Goal: Task Accomplishment & Management: Use online tool/utility

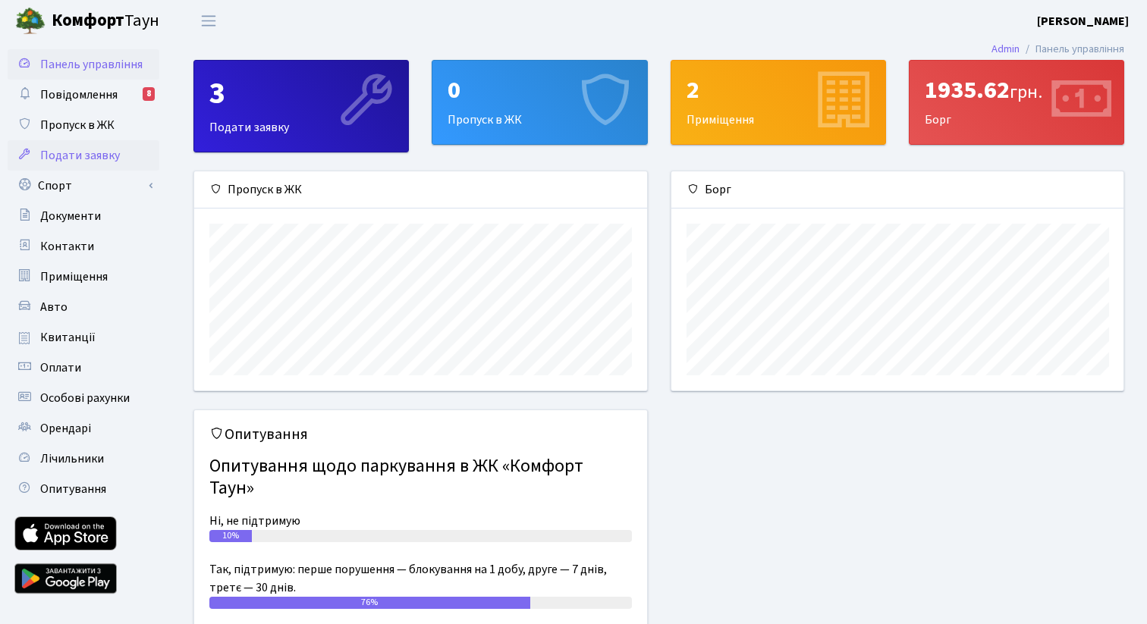
scroll to position [219, 452]
click at [100, 182] on link "Спорт" at bounding box center [84, 186] width 152 height 30
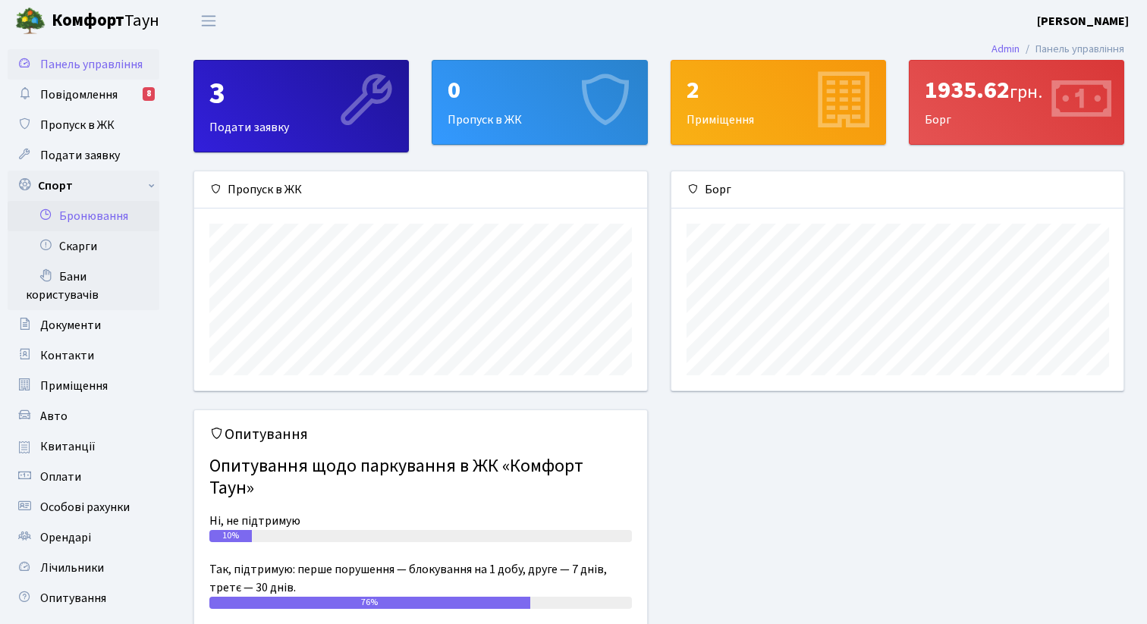
click at [102, 210] on link "Бронювання" at bounding box center [84, 216] width 152 height 30
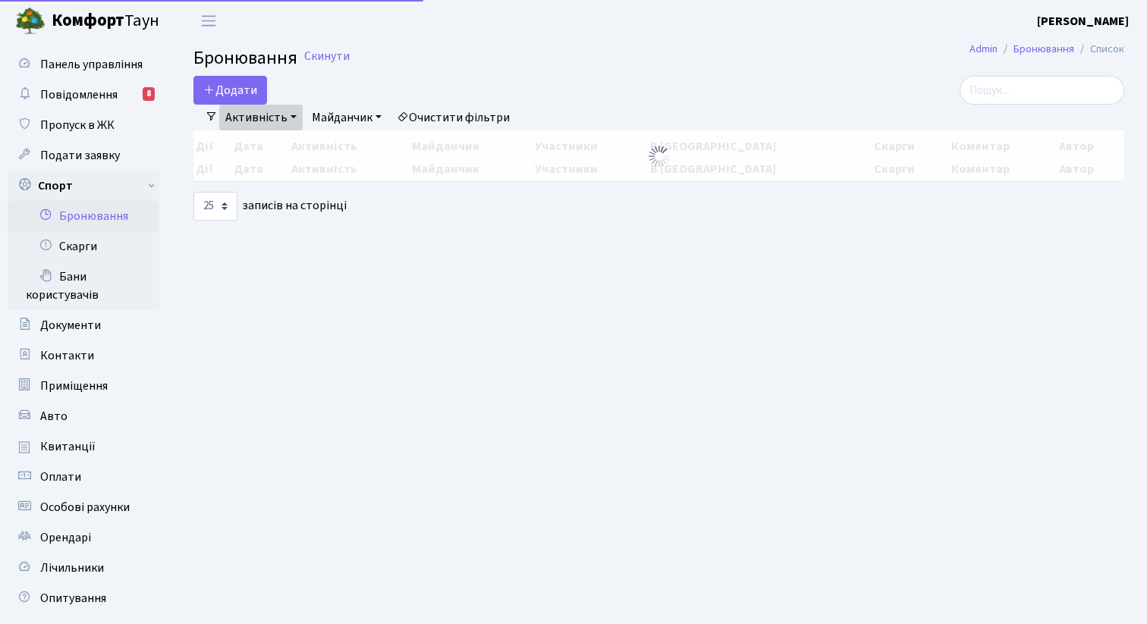
select select "25"
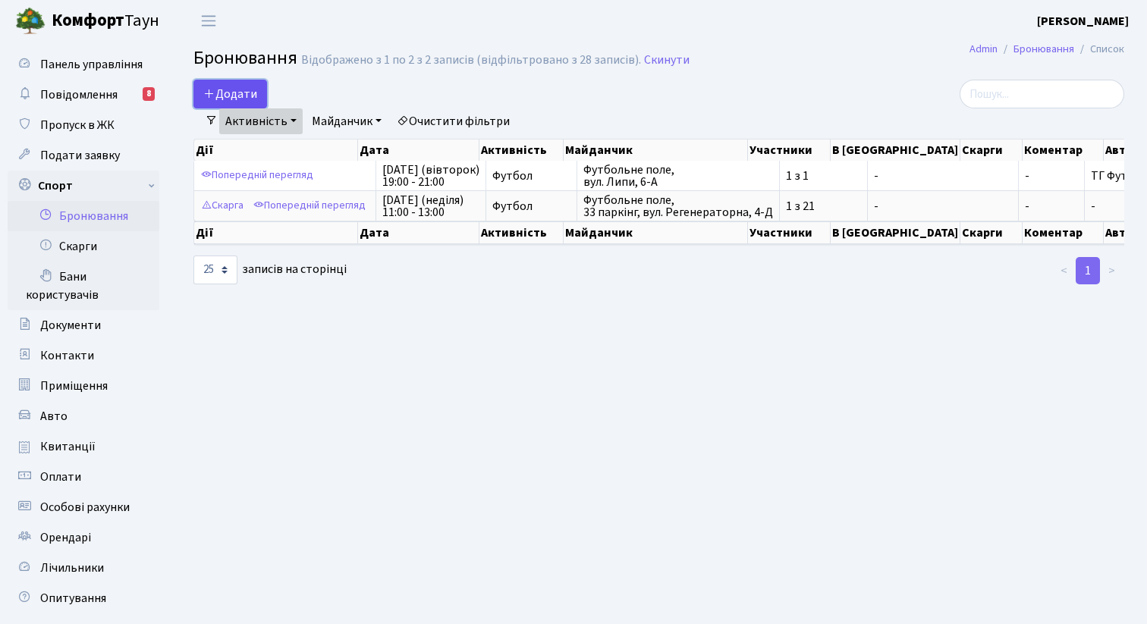
click at [236, 96] on button "Додати" at bounding box center [230, 94] width 74 height 29
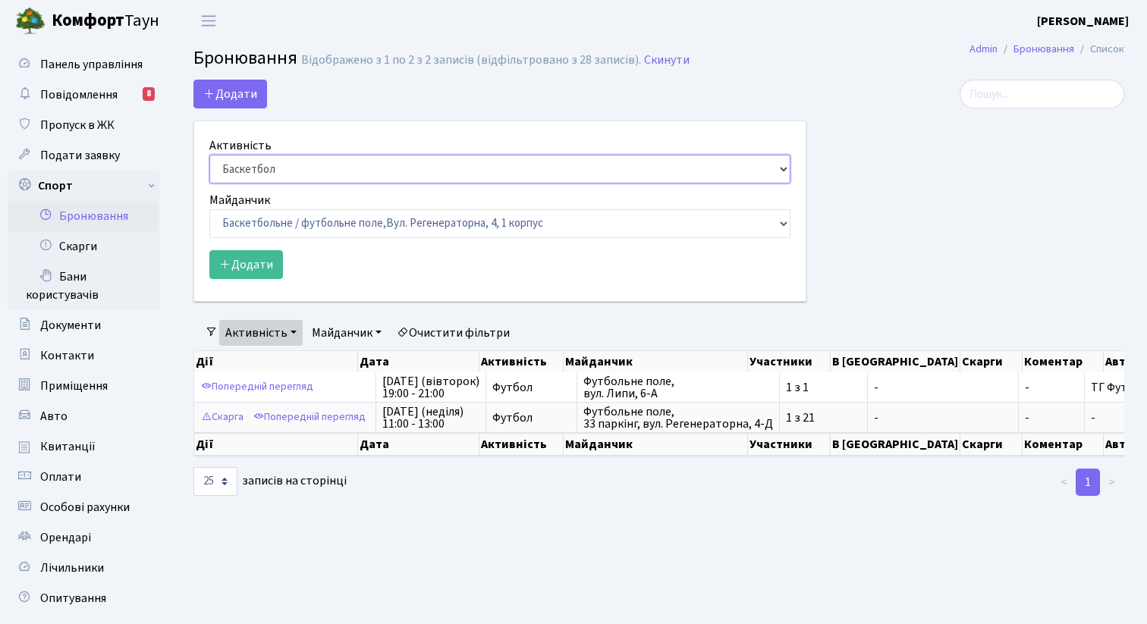
click at [253, 165] on select "Баскетбол Волейбол Йога Катання на роликах Настільний теніс Теніс Футбол Фітнес" at bounding box center [499, 169] width 581 height 29
select select "2"
click at [209, 155] on select "Баскетбол Волейбол Йога Катання на роликах Настільний теніс Теніс Футбол Фітнес" at bounding box center [499, 169] width 581 height 29
click at [401, 220] on select "Баскетбольне / футбольне поле, Вул. Регенераторна, 4, 1 корпус Баскетбольне пол…" at bounding box center [499, 223] width 581 height 29
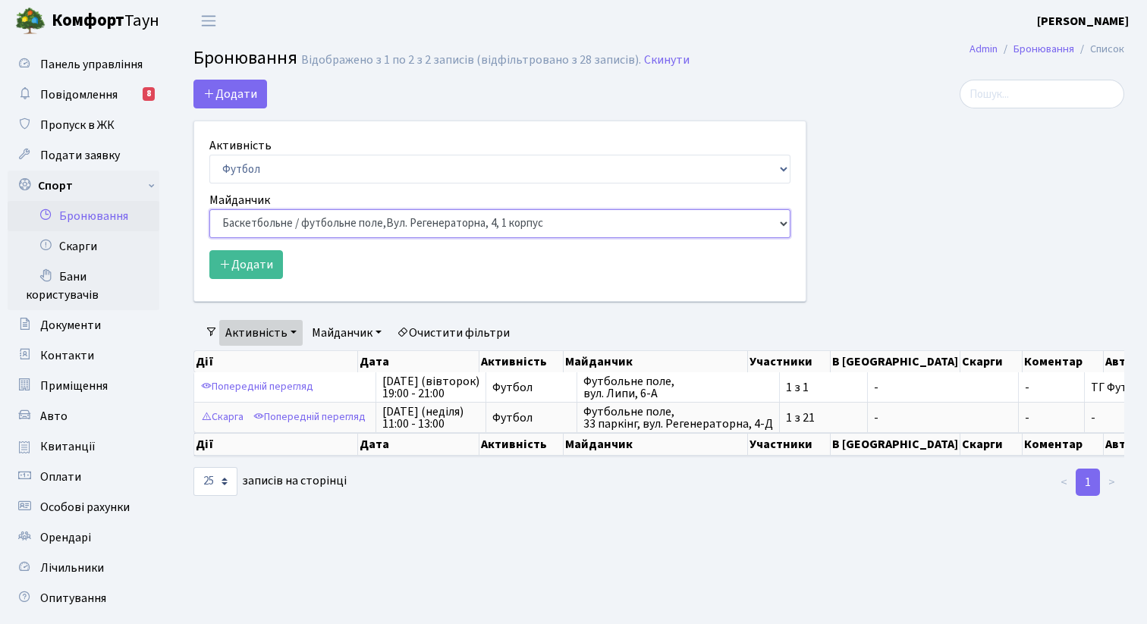
select select "10"
click at [209, 209] on select "Баскетбольне / футбольне поле, Вул. Регенераторна, 4, 1 корпус Баскетбольне пол…" at bounding box center [499, 223] width 581 height 29
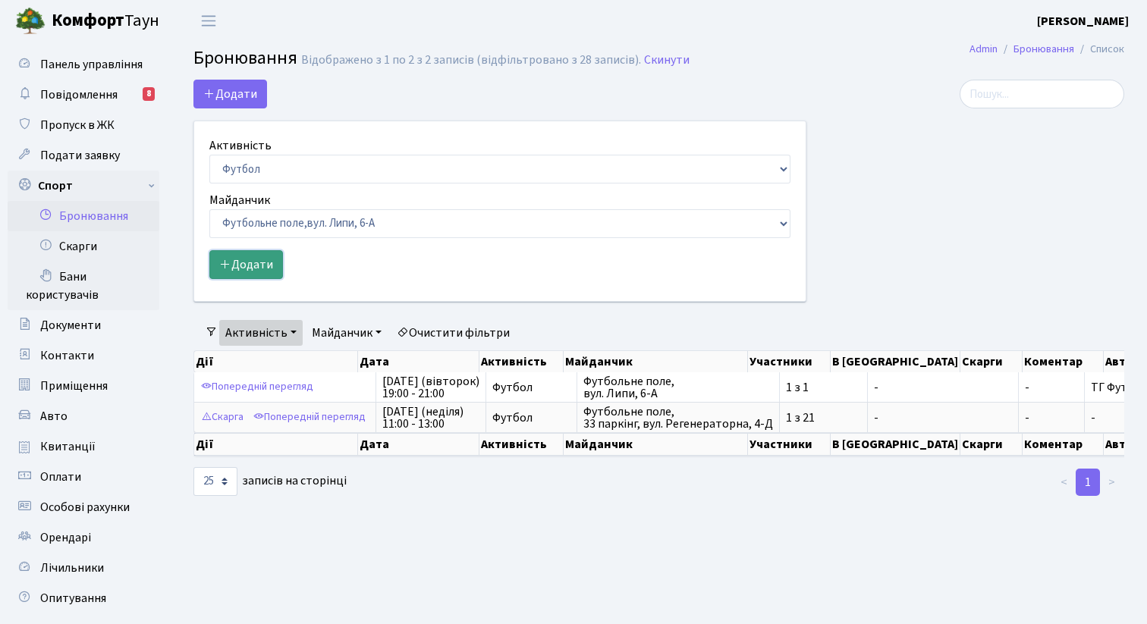
click at [251, 261] on button "Додати" at bounding box center [246, 264] width 74 height 29
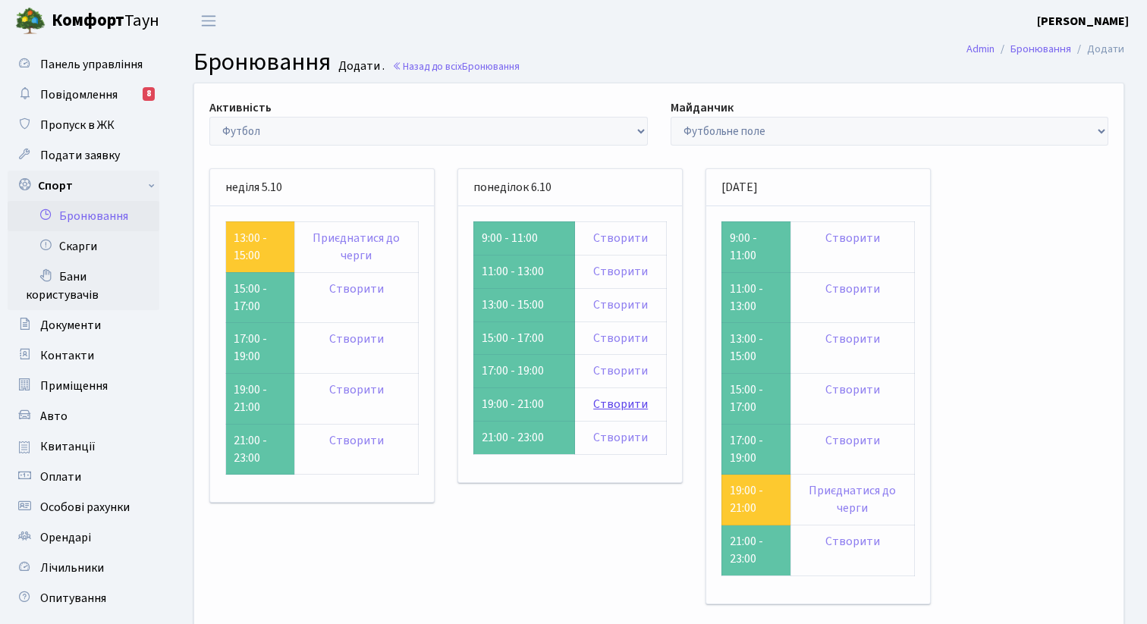
click at [624, 404] on link "Створити" at bounding box center [620, 404] width 55 height 17
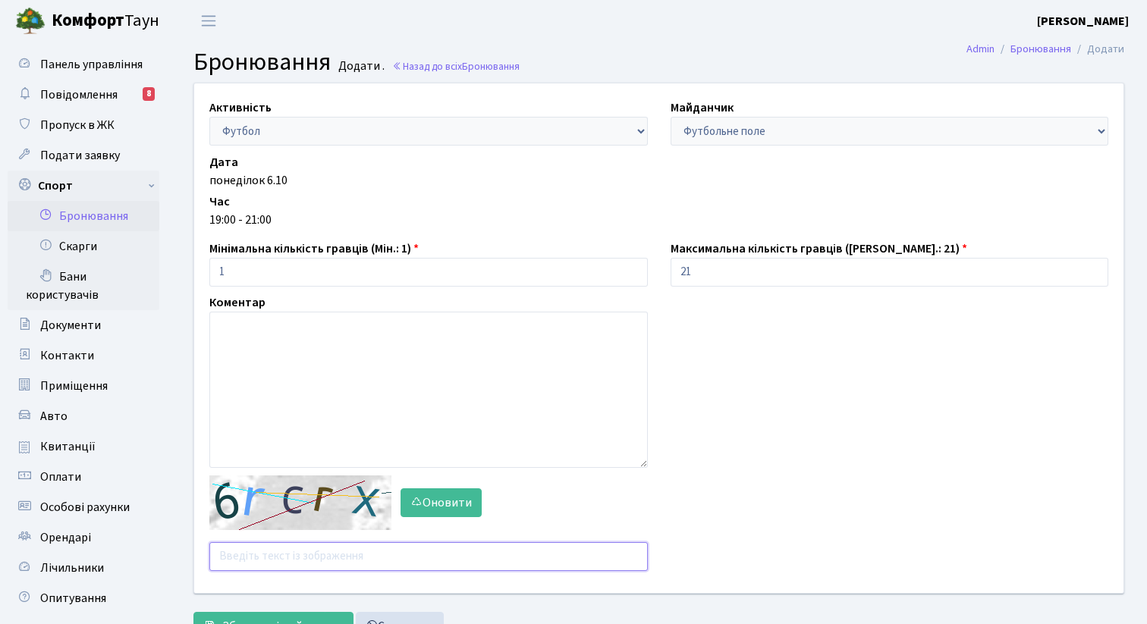
click at [281, 559] on input "text" at bounding box center [428, 556] width 438 height 29
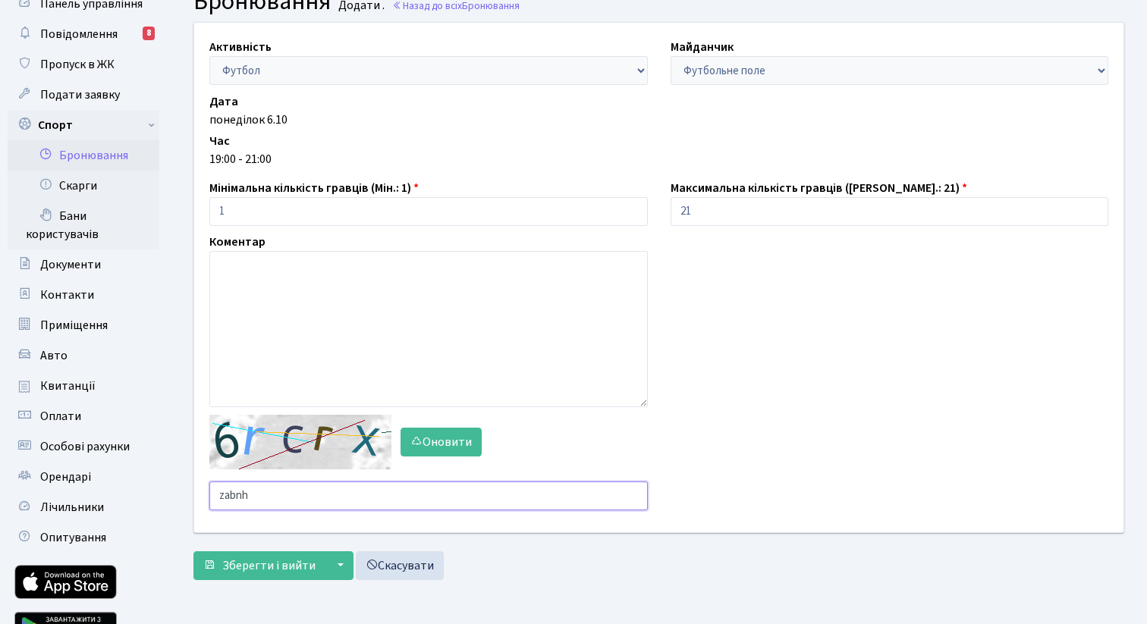
scroll to position [70, 0]
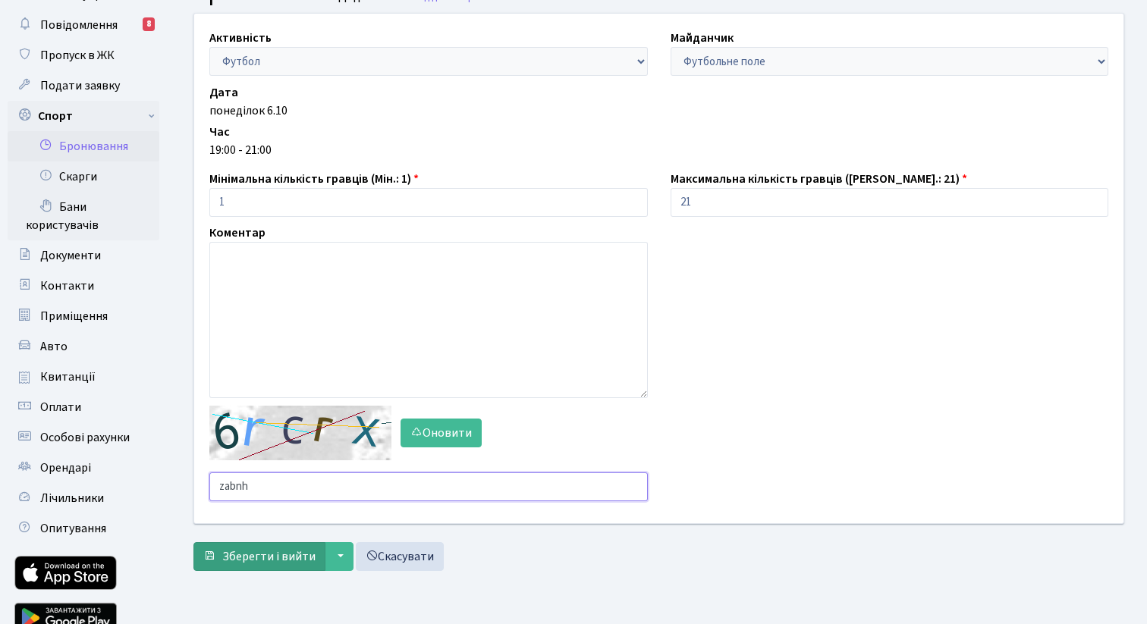
type input "zabnh"
click at [282, 560] on span "Зберегти і вийти" at bounding box center [268, 556] width 93 height 17
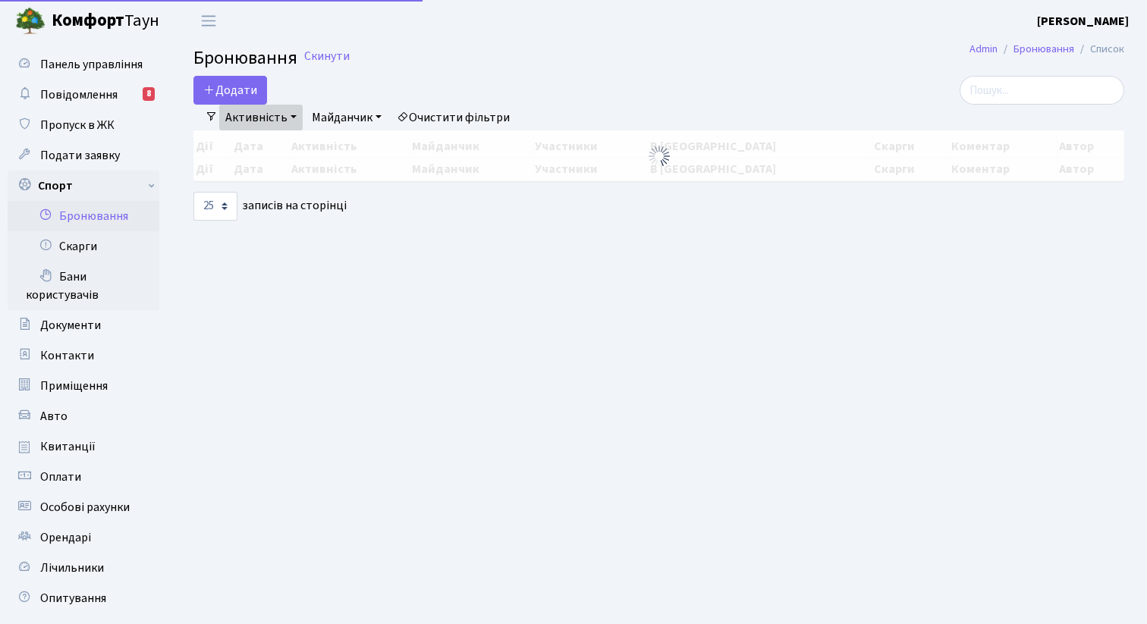
select select "25"
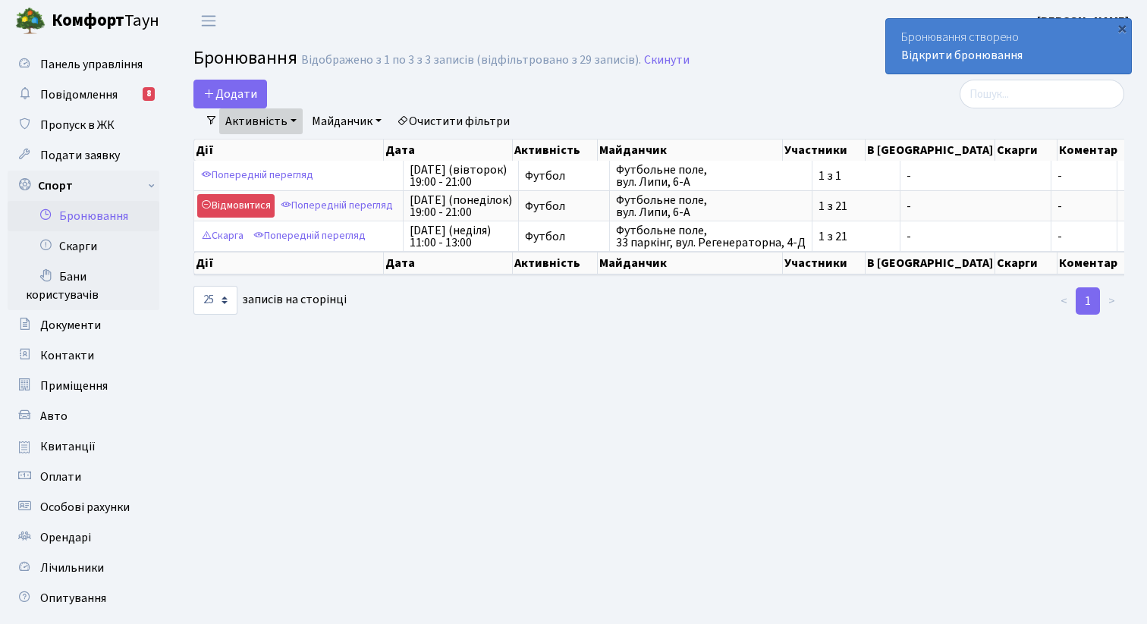
click at [228, 75] on main "Admin Бронювання Список Бронювання Відображено з 1 по 3 з 3 записів (відфільтро…" at bounding box center [659, 383] width 976 height 682
click at [230, 89] on button "Додати" at bounding box center [230, 94] width 74 height 29
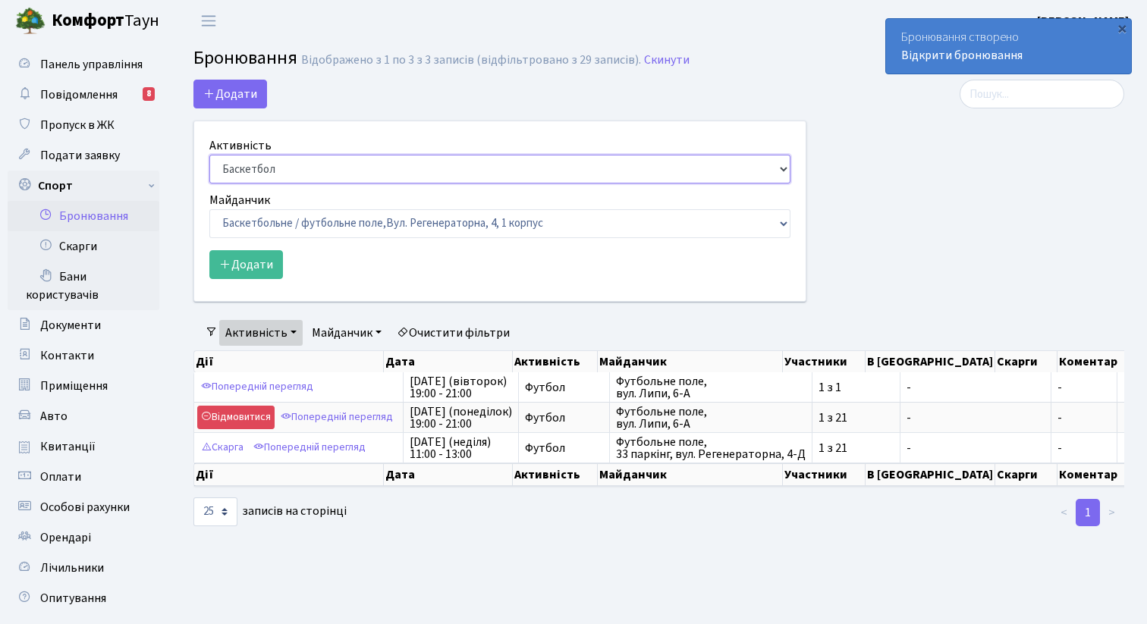
click at [358, 167] on select "Баскетбол Волейбол Йога Катання на роликах Настільний теніс [PERSON_NAME] Фітнес" at bounding box center [499, 169] width 581 height 29
select select "2"
click at [209, 155] on select "Баскетбол Волейбол Йога Катання на роликах Настільний теніс [PERSON_NAME] Фітнес" at bounding box center [499, 169] width 581 height 29
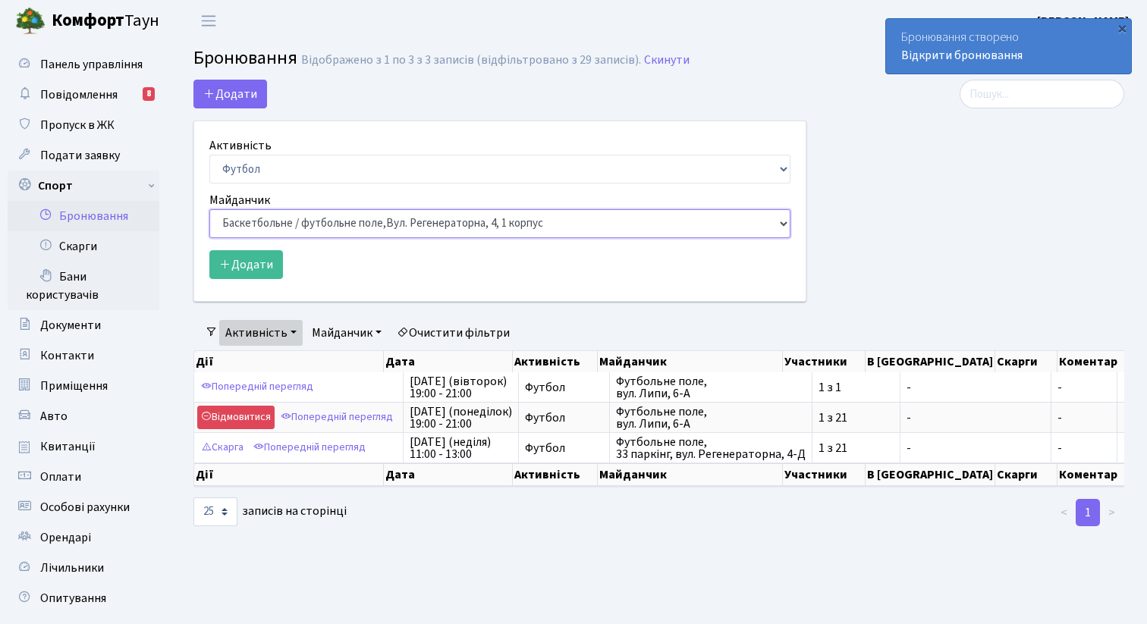
click at [353, 219] on select "Баскетбольне / футбольне поле, [GEOGRAPHIC_DATA]. [STREET_ADDRESS]. [STREET_ADD…" at bounding box center [499, 223] width 581 height 29
select select "10"
click at [209, 209] on select "Баскетбольне / футбольне поле, [GEOGRAPHIC_DATA]. [STREET_ADDRESS]. [STREET_ADD…" at bounding box center [499, 223] width 581 height 29
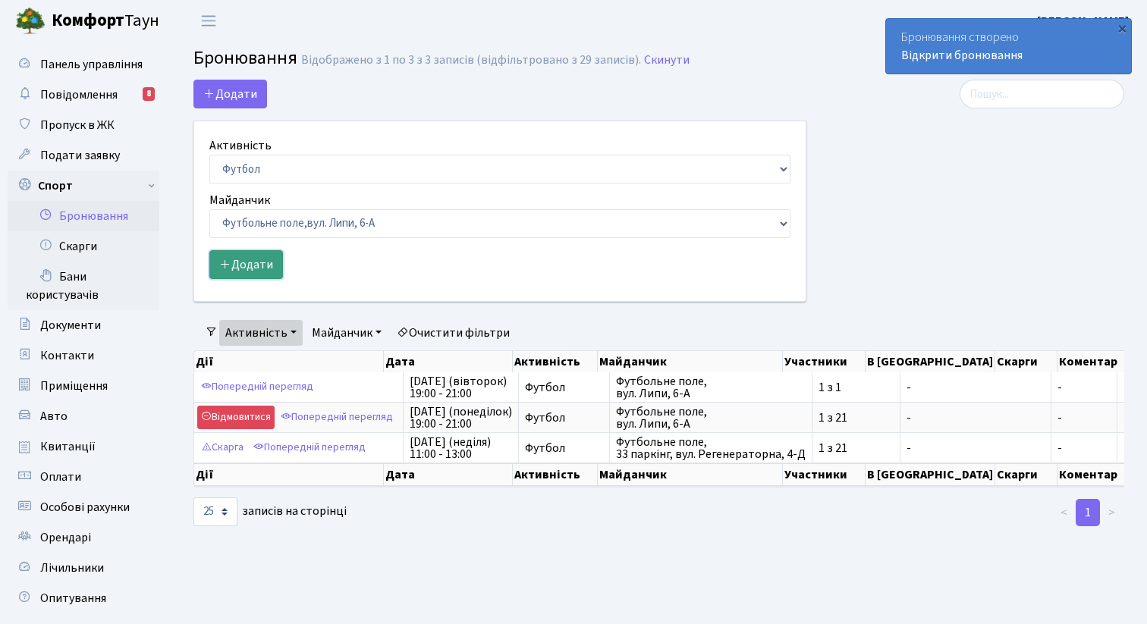
click at [266, 267] on button "Додати" at bounding box center [246, 264] width 74 height 29
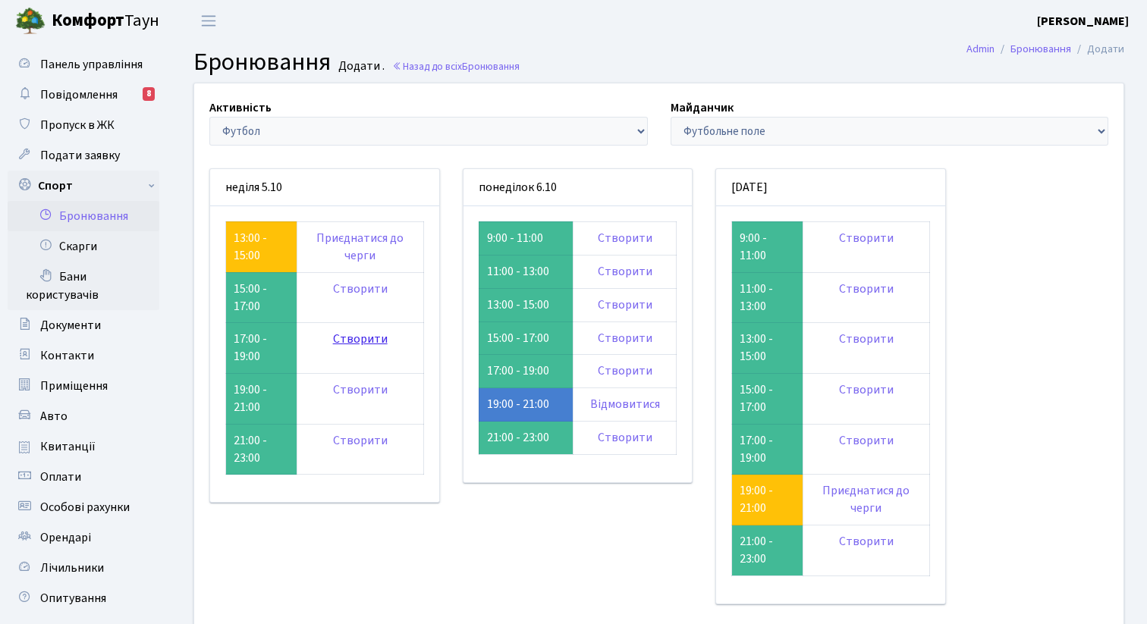
click at [365, 342] on link "Створити" at bounding box center [360, 339] width 55 height 17
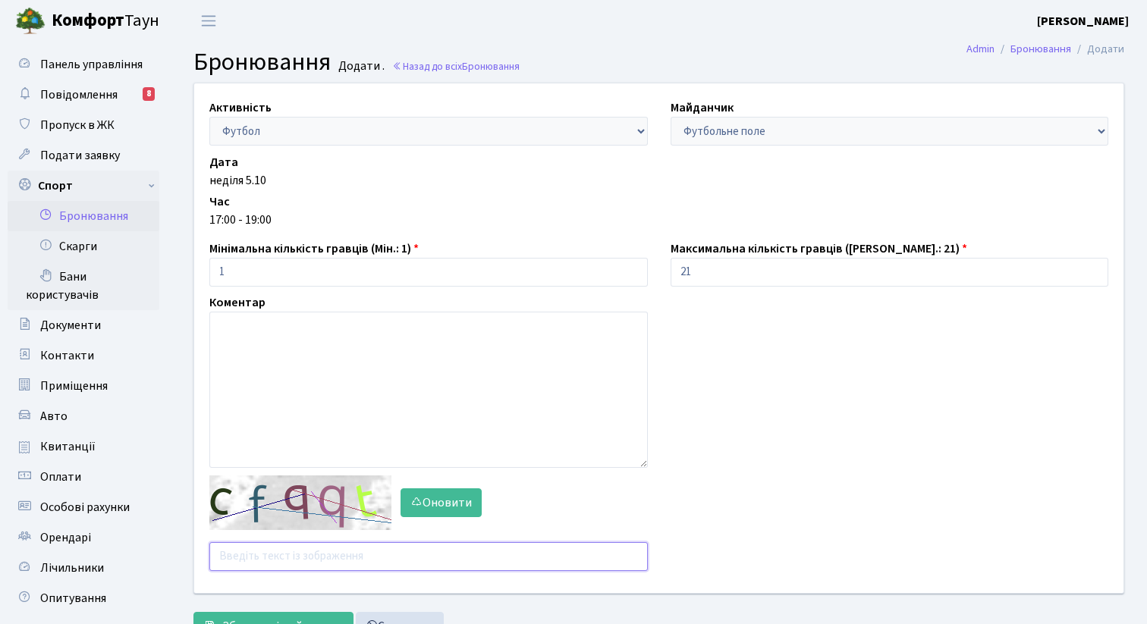
click at [365, 566] on input "text" at bounding box center [428, 556] width 438 height 29
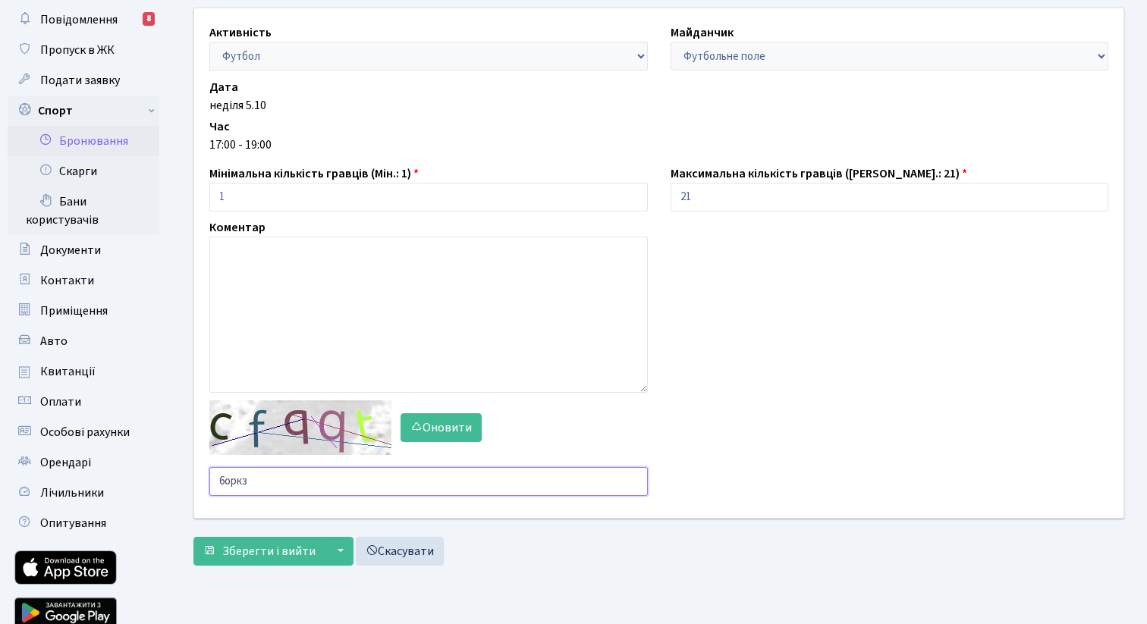
scroll to position [83, 0]
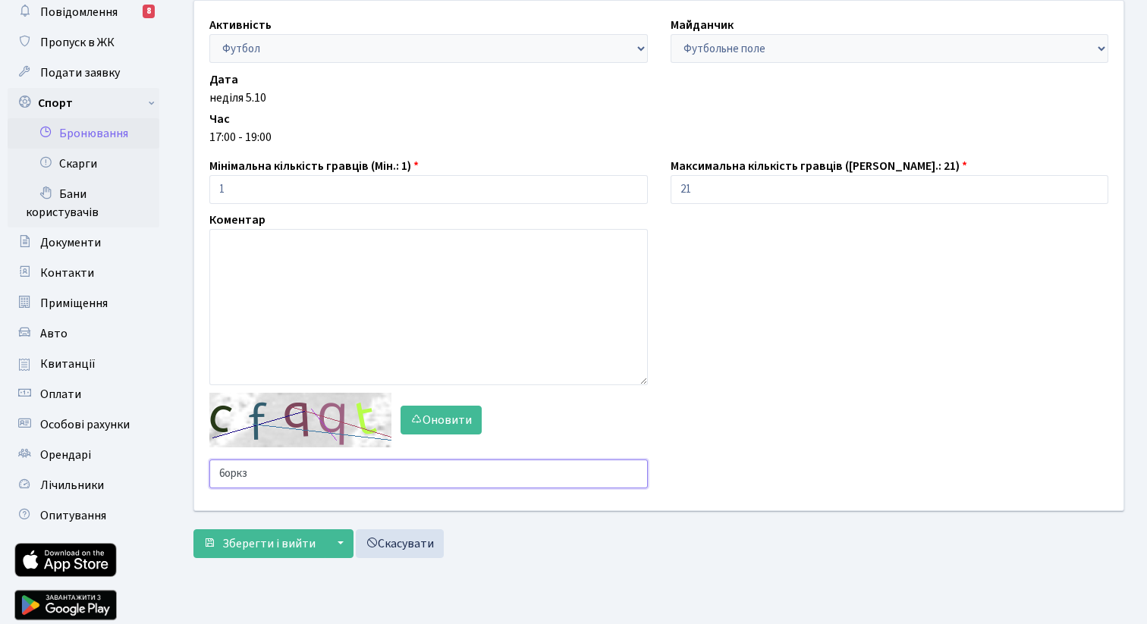
click at [235, 464] on input "6оркз" at bounding box center [428, 474] width 438 height 29
click at [443, 419] on button "Оновити" at bounding box center [441, 420] width 81 height 29
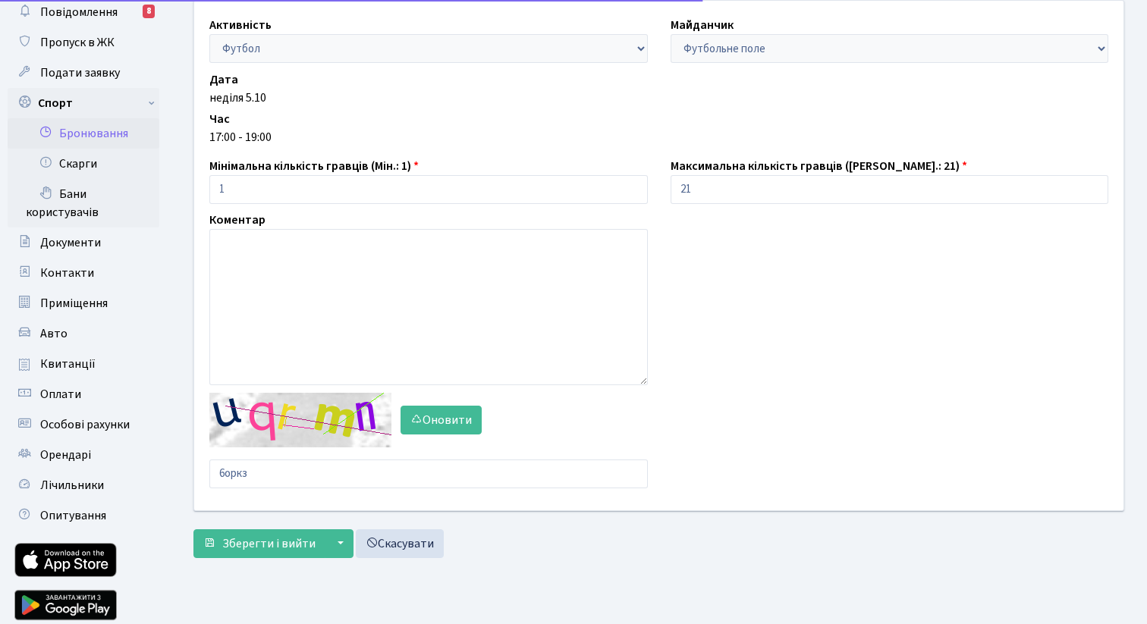
click at [242, 453] on div "Оновити 6оркз" at bounding box center [428, 441] width 461 height 96
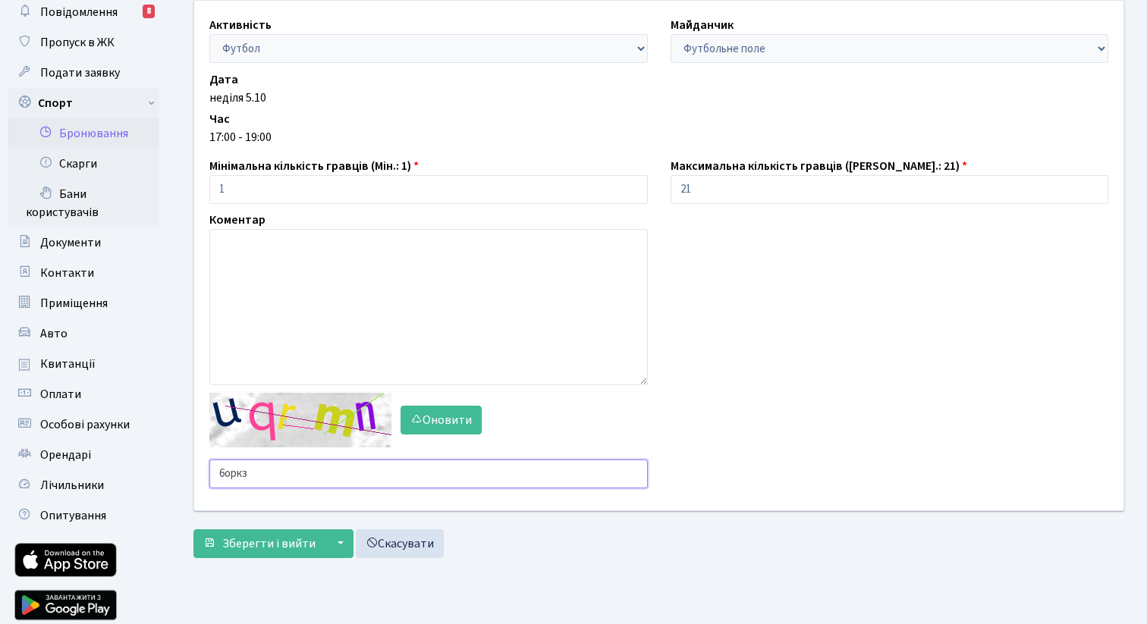
click at [242, 475] on input "6оркз" at bounding box center [428, 474] width 438 height 29
type input "rbqgg"
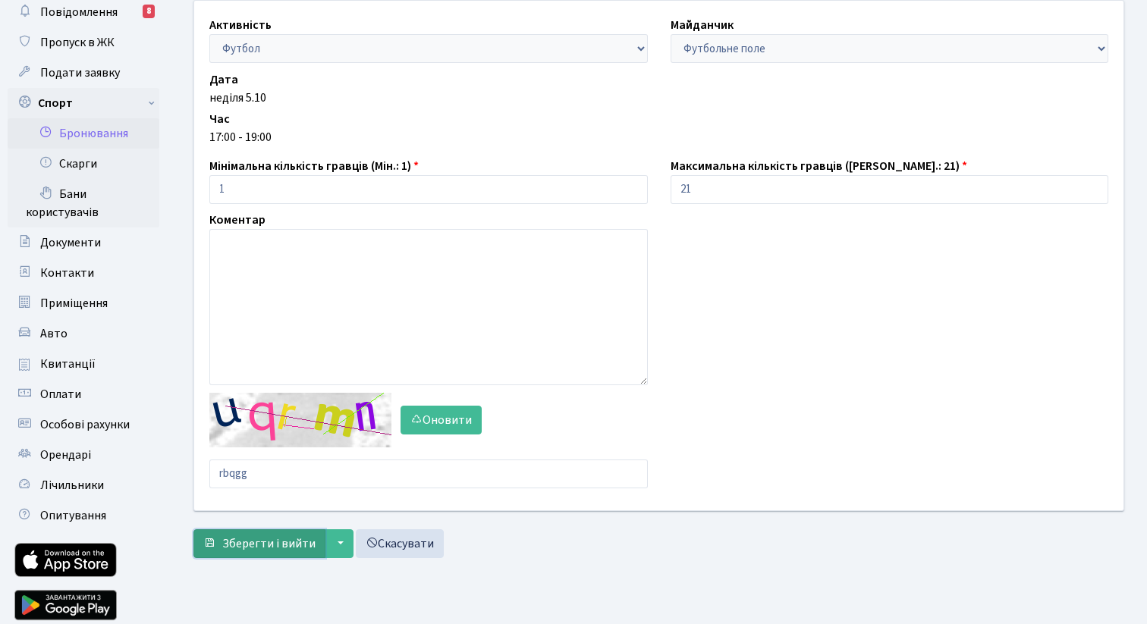
click at [237, 541] on span "Зберегти і вийти" at bounding box center [268, 544] width 93 height 17
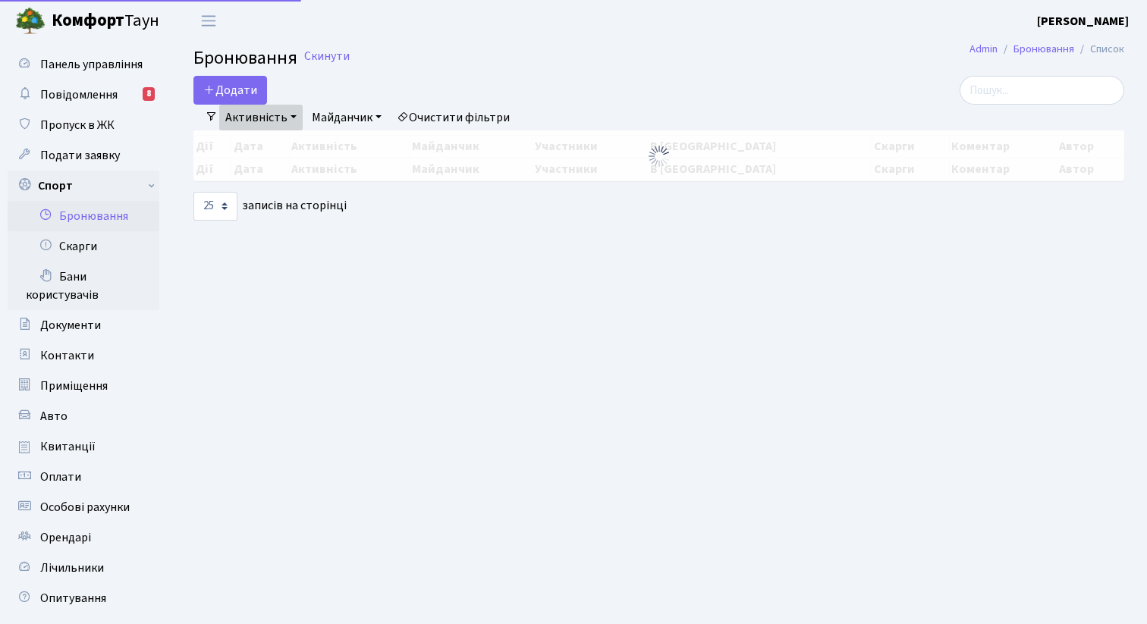
select select "25"
